Goal: Information Seeking & Learning: Learn about a topic

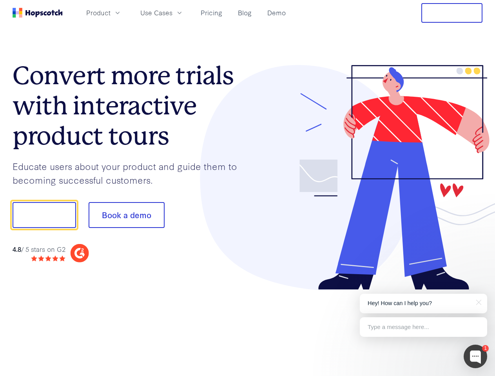
click at [248, 188] on div at bounding box center [365, 178] width 235 height 226
click at [111, 13] on span "Product" at bounding box center [98, 13] width 24 height 10
click at [173, 13] on span "Use Cases" at bounding box center [156, 13] width 32 height 10
click at [452, 13] on button "Free Trial" at bounding box center [452, 13] width 61 height 20
click at [44, 215] on button "Show me!" at bounding box center [45, 215] width 64 height 26
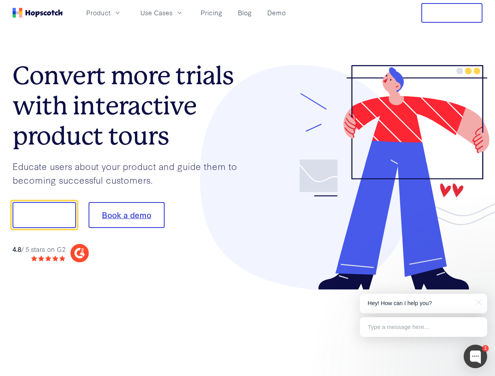
click at [126, 215] on button "Book a demo" at bounding box center [127, 215] width 76 height 26
click at [476, 357] on div at bounding box center [476, 357] width 24 height 24
click at [424, 304] on p "Hey! How can I help you?" at bounding box center [424, 304] width 112 height 8
click at [478, 302] on div at bounding box center [413, 215] width 147 height 262
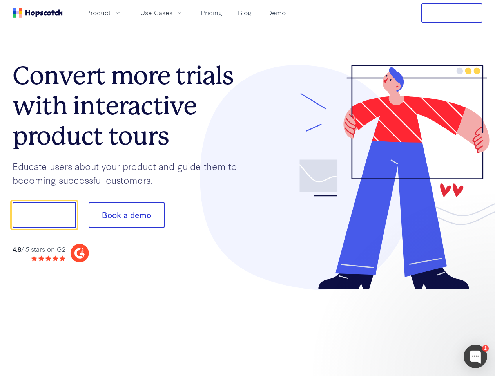
click at [424, 327] on div at bounding box center [413, 267] width 147 height 156
